Goal: Task Accomplishment & Management: Manage account settings

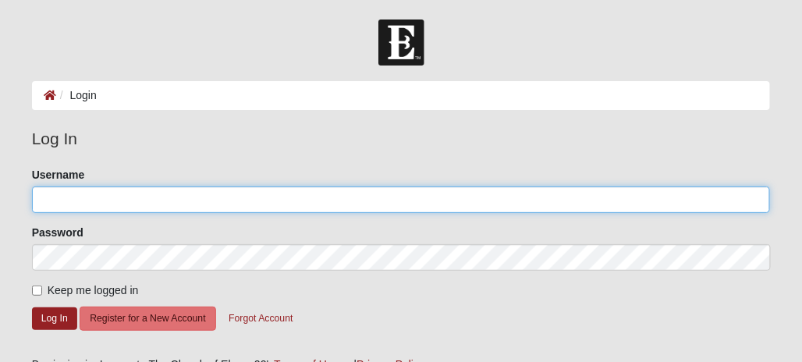
type input "Whitepiner71"
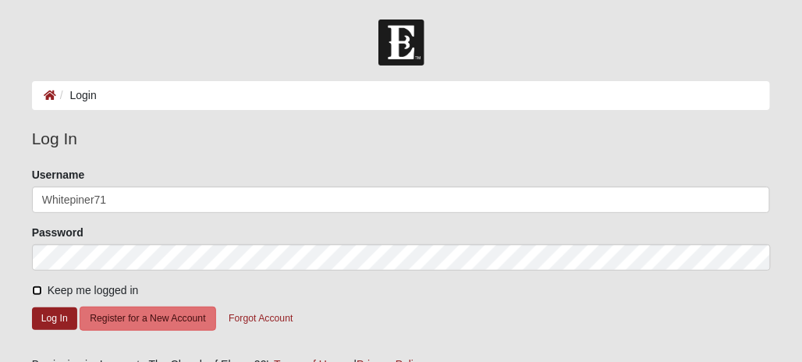
click at [35, 289] on input "Keep me logged in" at bounding box center [37, 291] width 10 height 10
checkbox input "true"
click at [43, 312] on button "Log In" at bounding box center [54, 318] width 45 height 23
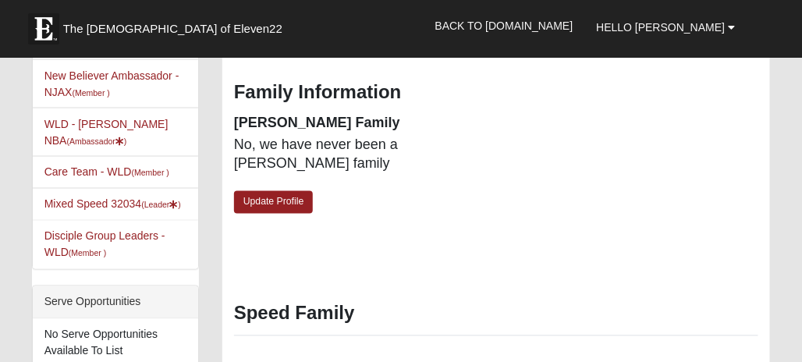
scroll to position [468, 0]
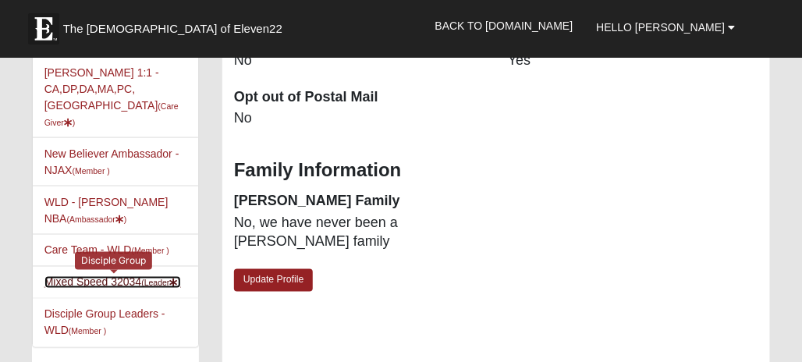
click at [91, 276] on link "Mixed Speed 32034 (Leader )" at bounding box center [112, 282] width 137 height 12
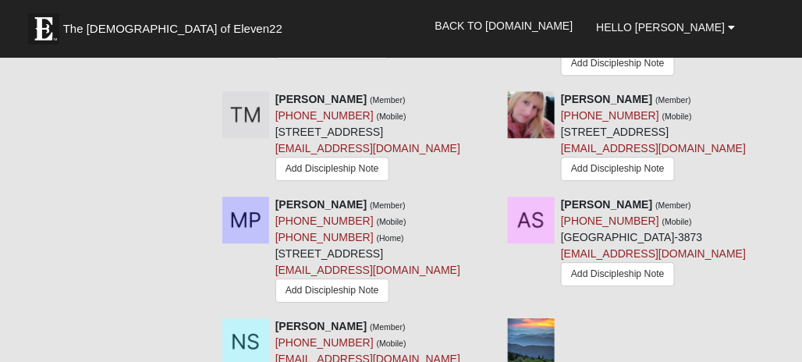
scroll to position [1014, 0]
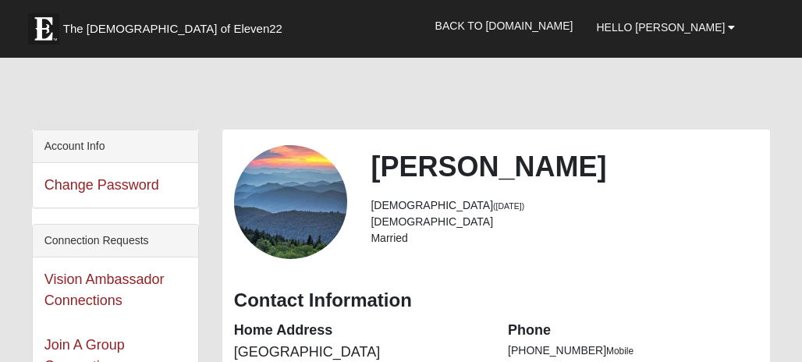
scroll to position [468, 0]
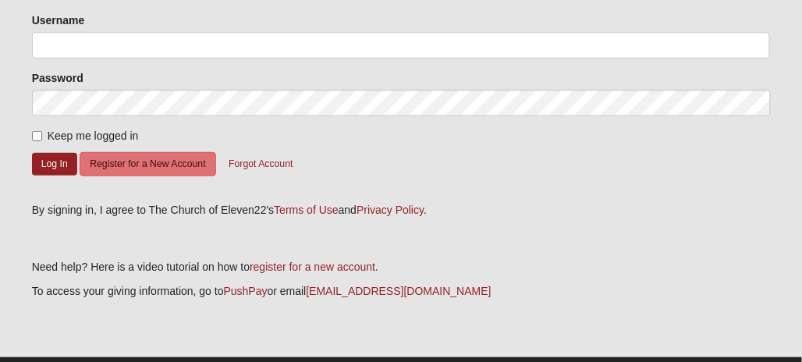
scroll to position [156, 0]
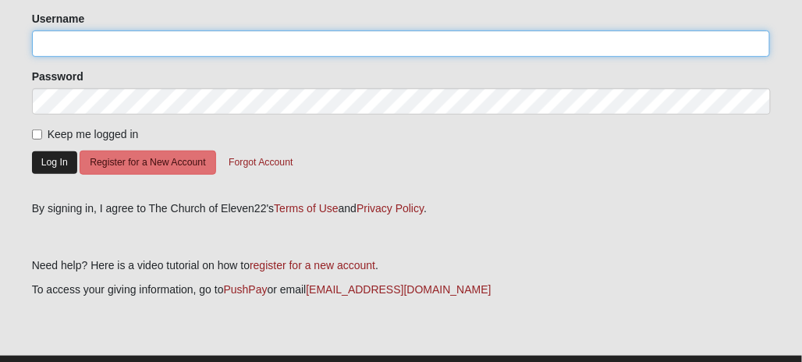
type input "Whitepiner71"
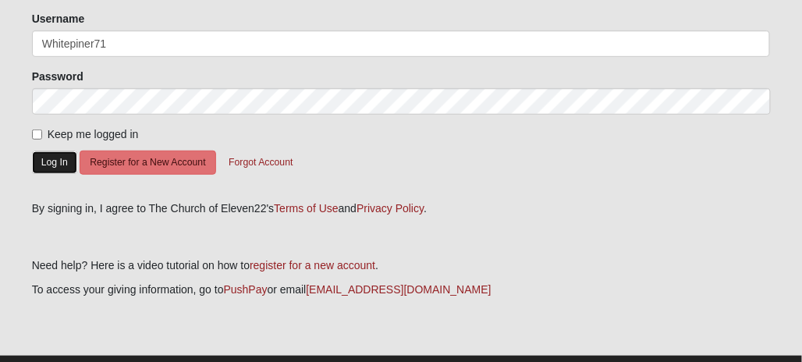
click at [49, 162] on button "Log In" at bounding box center [54, 162] width 45 height 23
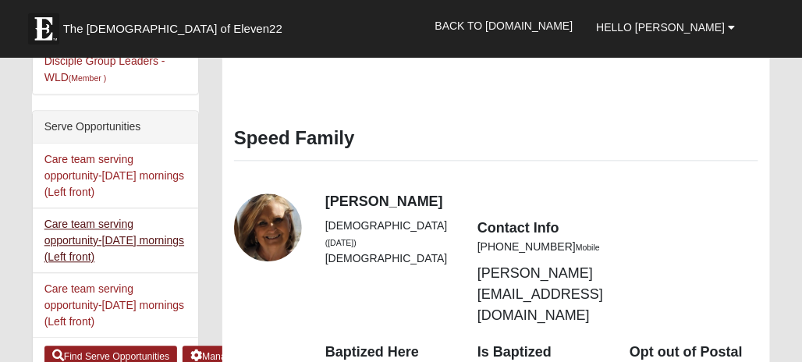
scroll to position [702, 0]
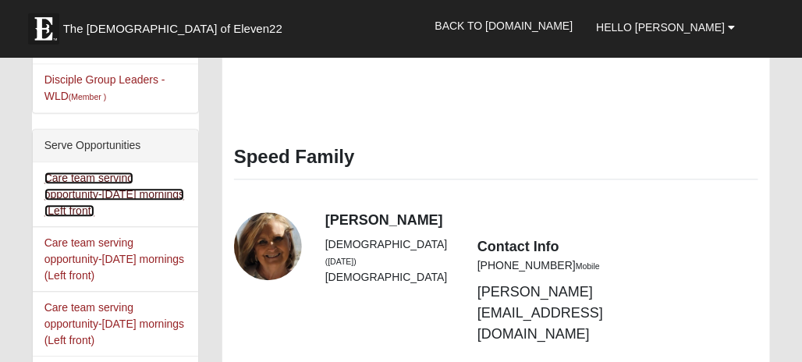
click at [90, 173] on link "Care team serving opportunity-Sunday mornings (Left front)" at bounding box center [114, 194] width 140 height 45
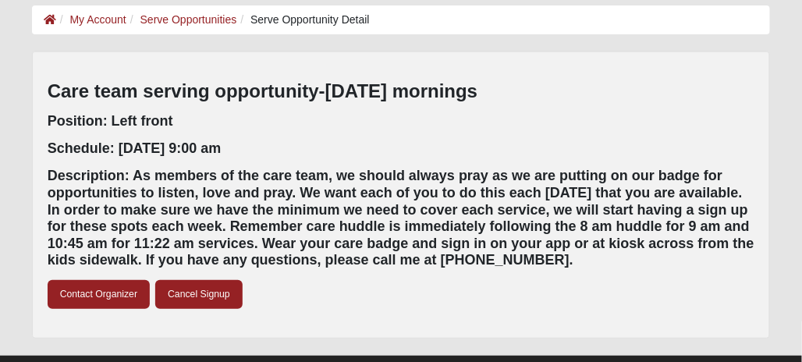
scroll to position [30, 0]
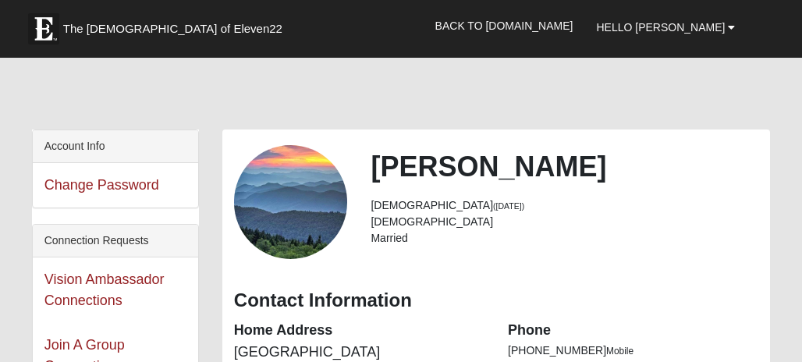
scroll to position [702, 0]
